Goal: Task Accomplishment & Management: Use online tool/utility

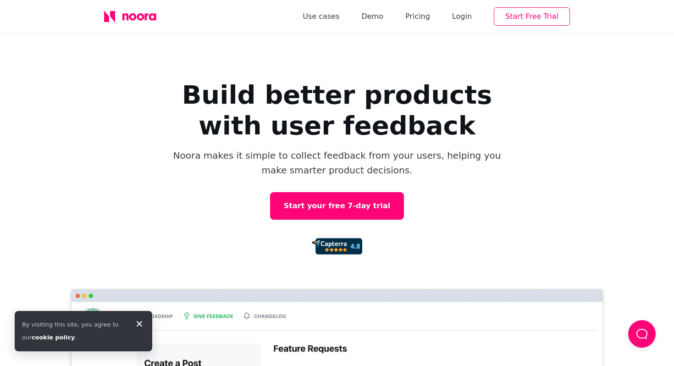
click at [530, 22] on button "Start Free Trial" at bounding box center [532, 16] width 76 height 18
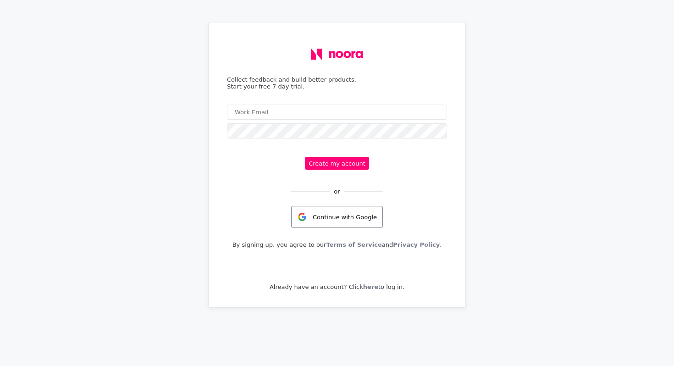
click at [343, 224] on div "Continue with Google" at bounding box center [337, 217] width 92 height 22
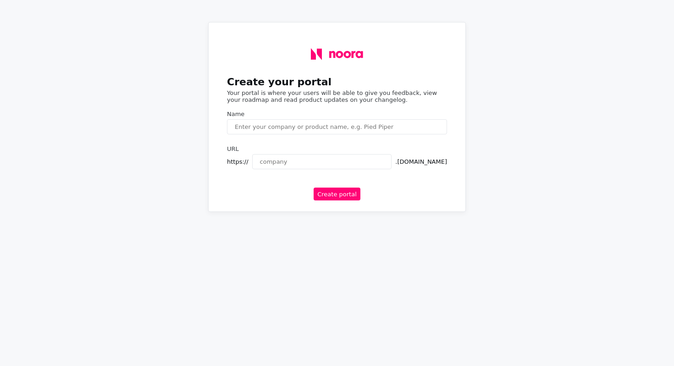
click at [255, 130] on input "text" at bounding box center [337, 126] width 220 height 15
type input "Numeo"
click at [289, 174] on div "Create your portal Your portal is where your users will be able to give you fee…" at bounding box center [337, 117] width 235 height 174
click at [290, 168] on input "text" at bounding box center [322, 161] width 140 height 15
type input "numeo"
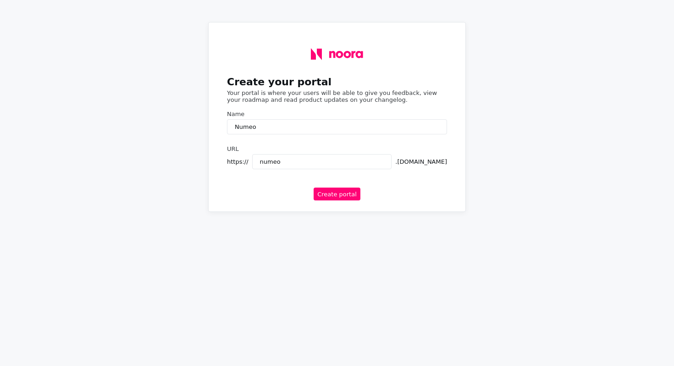
click at [342, 184] on div "Create your portal Your portal is where your users will be able to give you fee…" at bounding box center [337, 117] width 235 height 174
click at [342, 190] on button "Create portal" at bounding box center [337, 194] width 47 height 13
